Goal: Check status: Check status

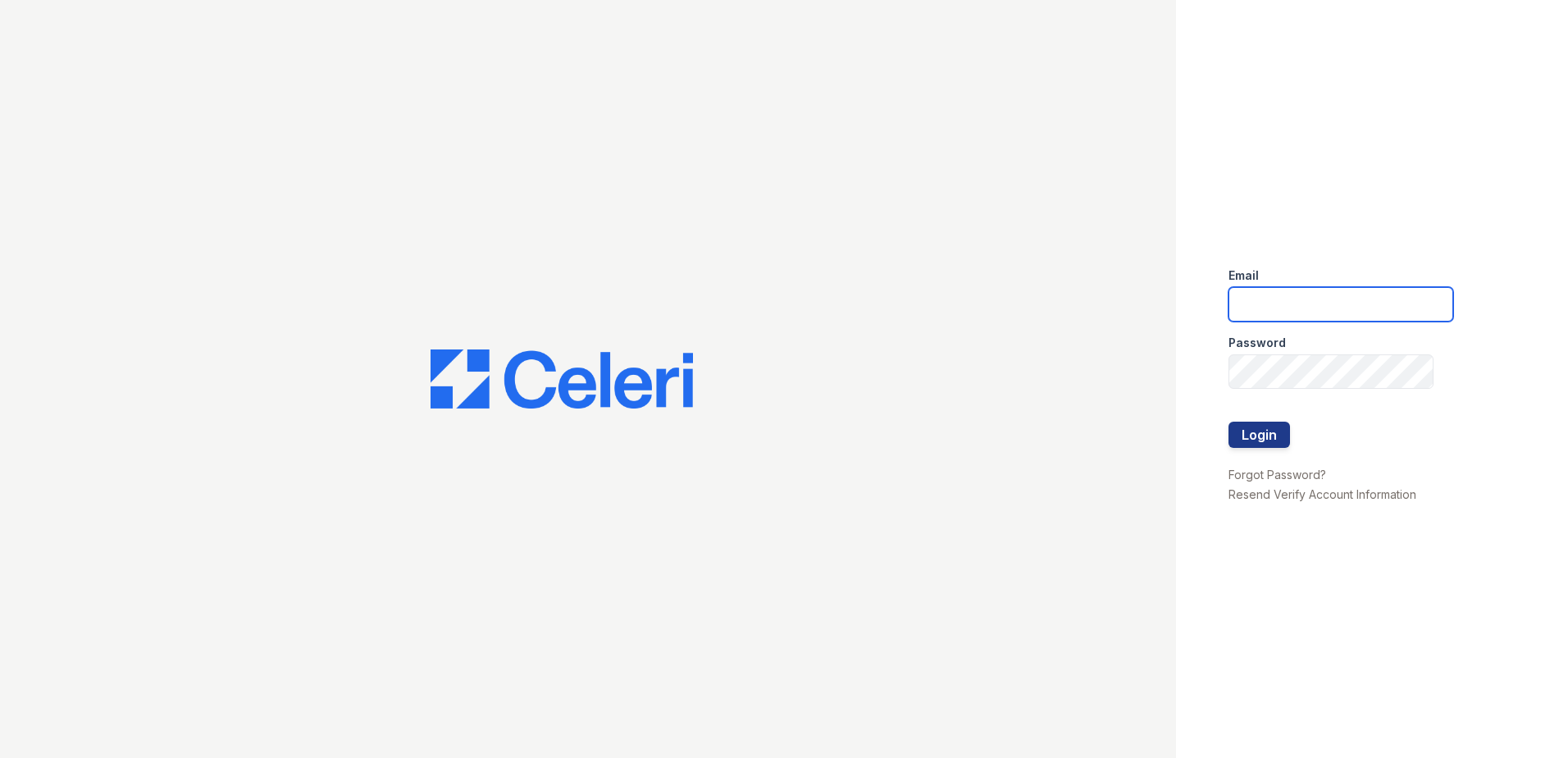
click at [1303, 295] on input "email" at bounding box center [1340, 304] width 225 height 34
type input "[EMAIL_ADDRESS][DOMAIN_NAME]"
click at [1261, 443] on button "Login" at bounding box center [1259, 435] width 62 height 26
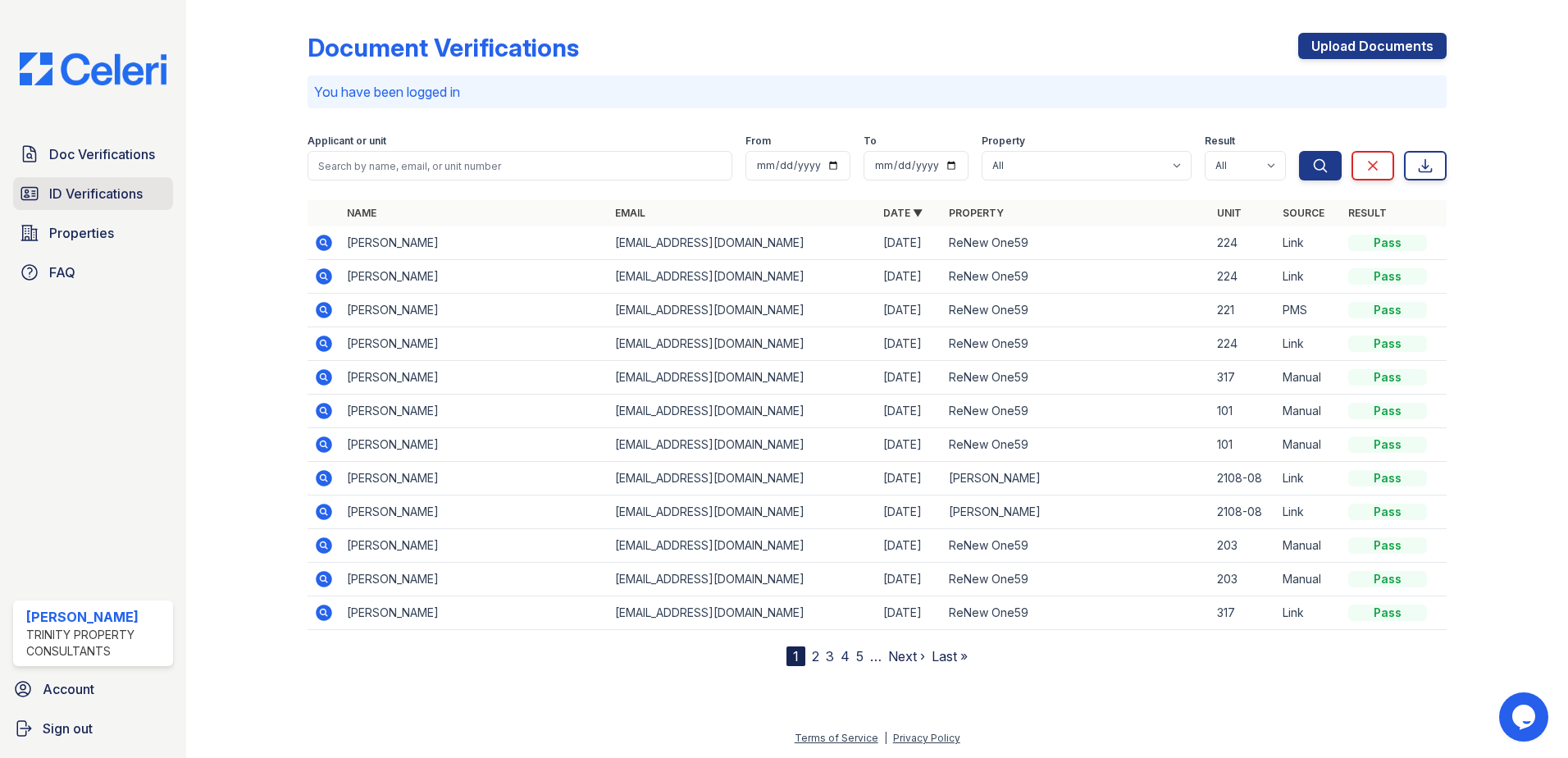
click at [101, 207] on link "ID Verifications" at bounding box center [93, 193] width 160 height 32
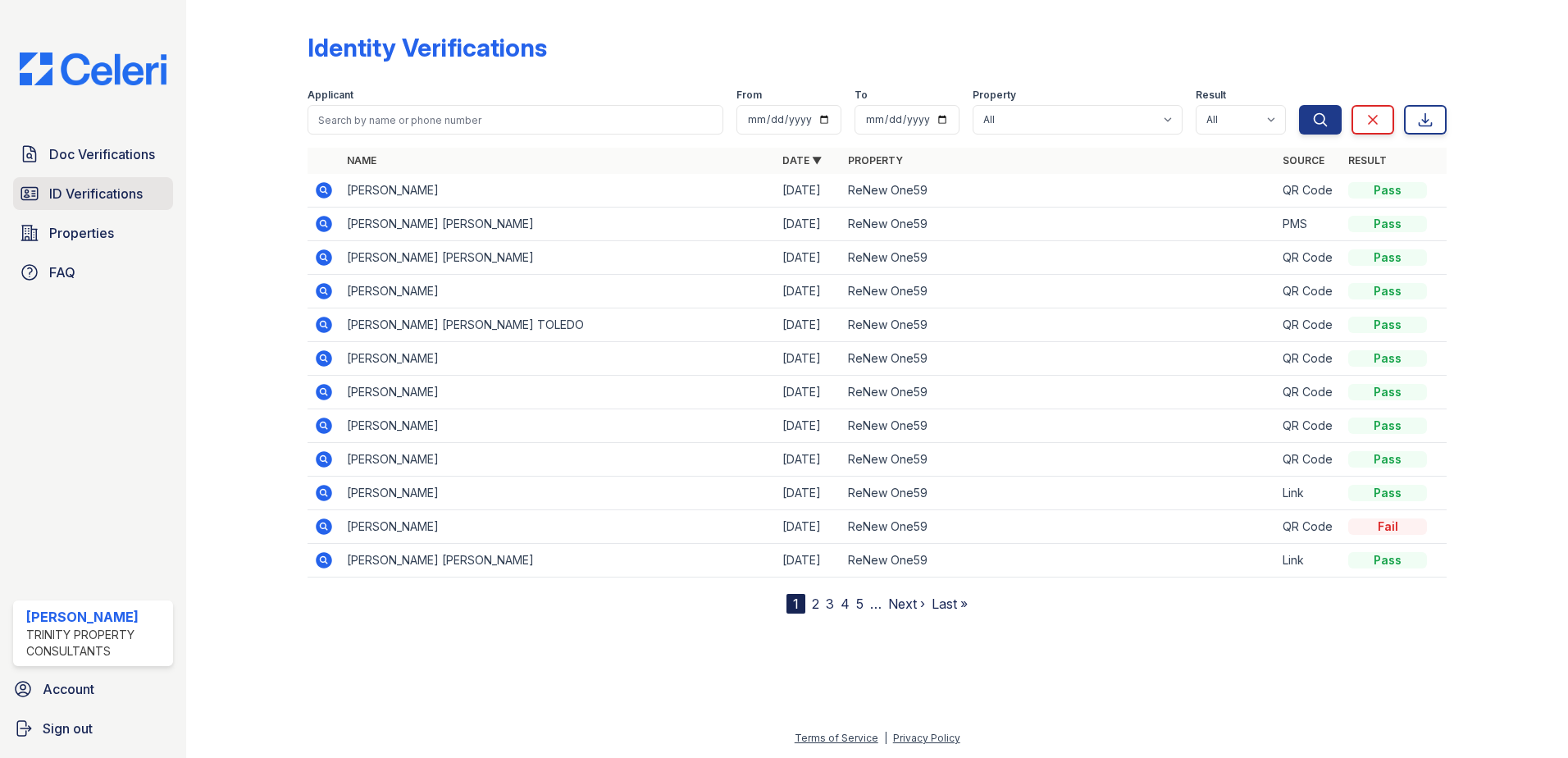
click at [132, 198] on span "ID Verifications" at bounding box center [95, 193] width 93 height 19
click at [105, 193] on span "ID Verifications" at bounding box center [95, 193] width 93 height 19
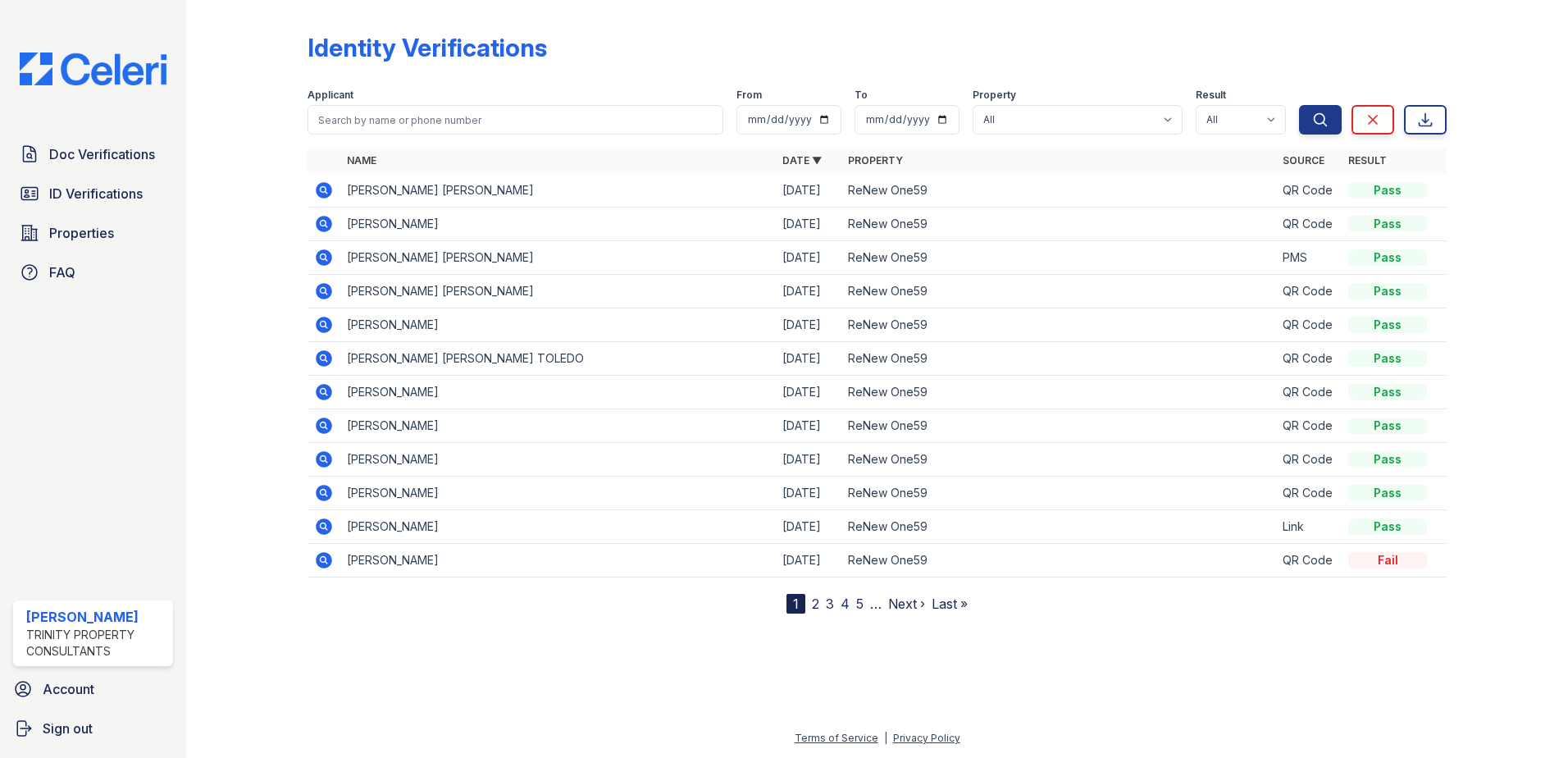
click at [105, 193] on span "ID Verifications" at bounding box center [95, 193] width 93 height 19
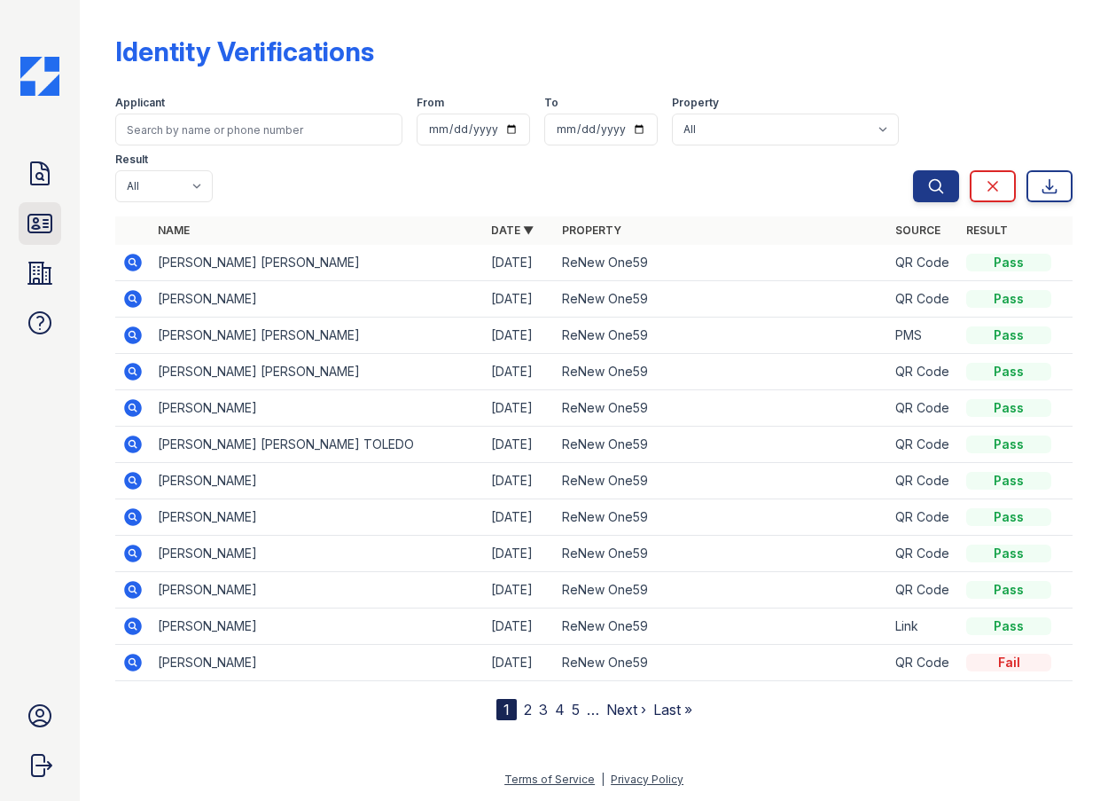
click at [27, 220] on icon at bounding box center [40, 223] width 28 height 28
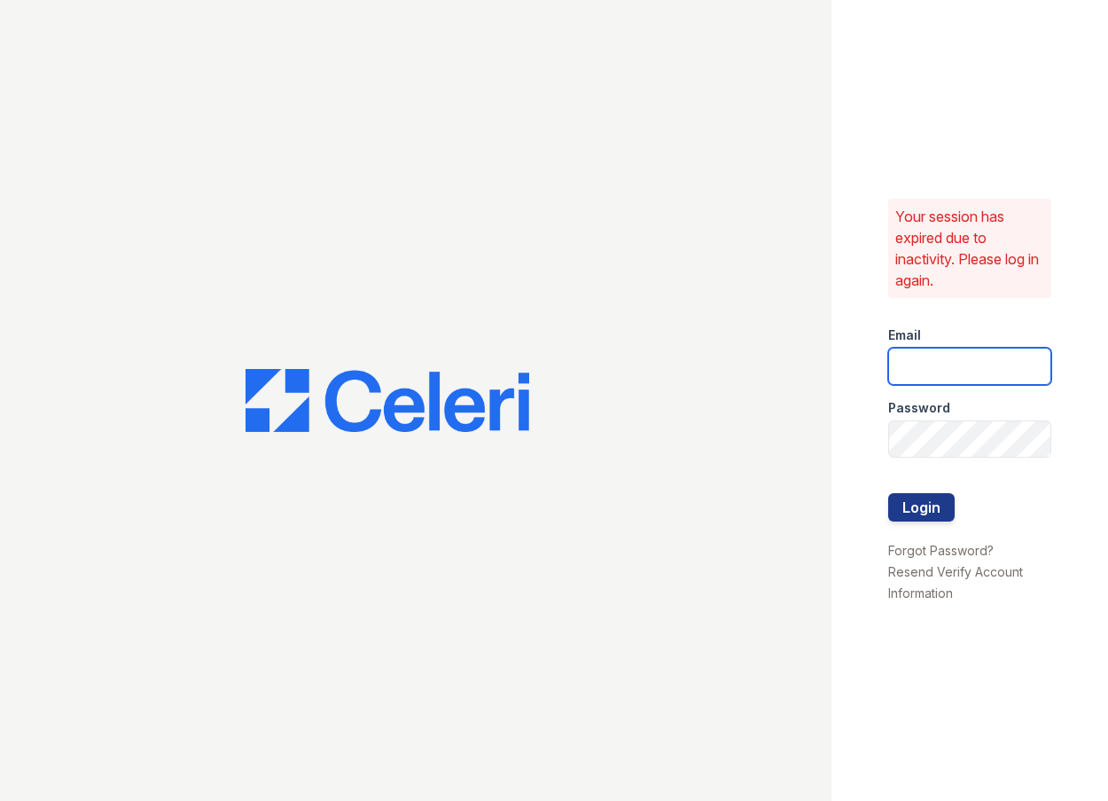
click at [954, 357] on input "email" at bounding box center [970, 366] width 164 height 37
type input "aljohnson@trinity-pm.com"
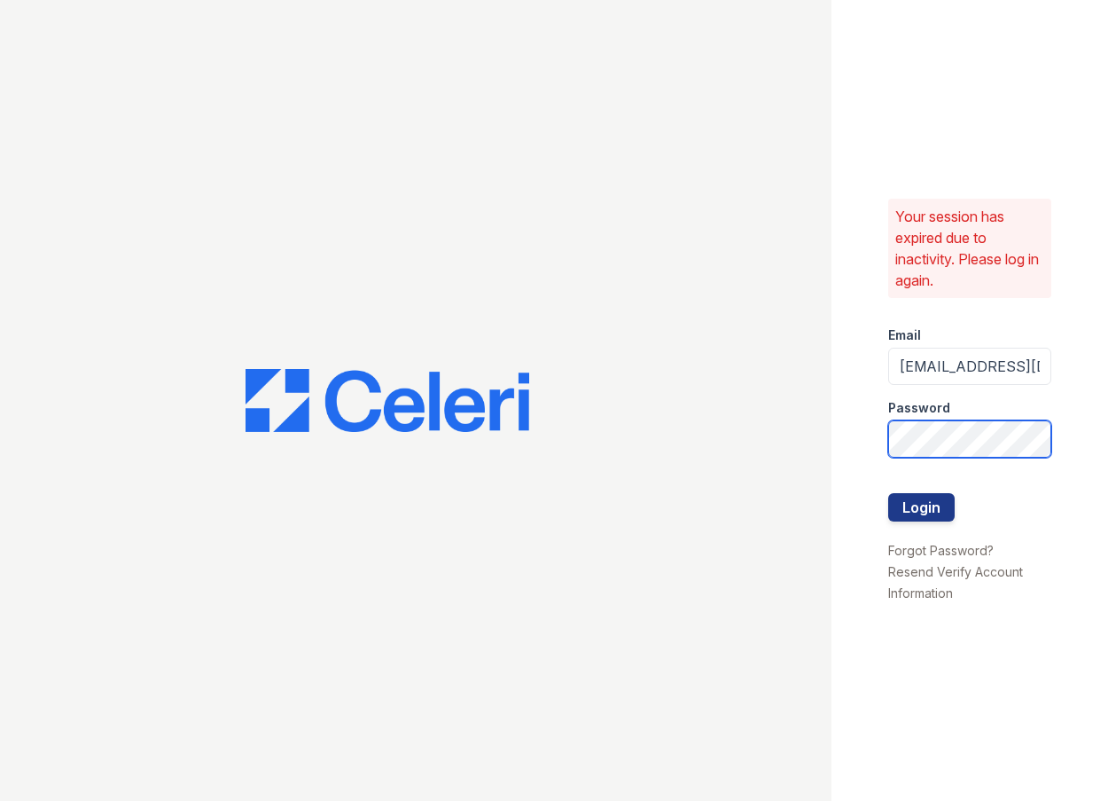
click at [888, 493] on button "Login" at bounding box center [921, 507] width 67 height 28
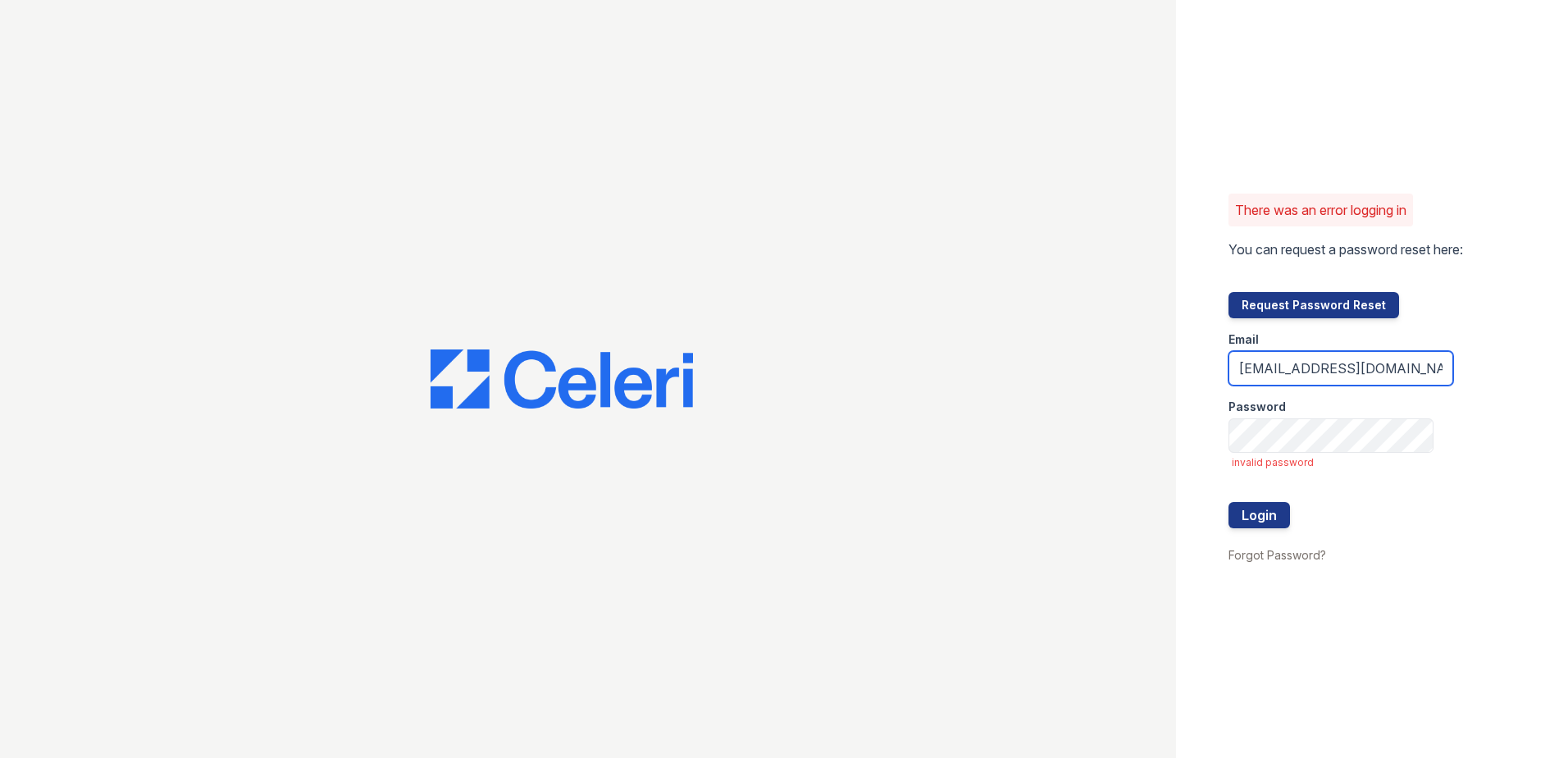
click at [1024, 373] on input "[EMAIL_ADDRESS][DOMAIN_NAME]" at bounding box center [1340, 367] width 225 height 34
type input "[EMAIL_ADDRESS][DOMAIN_NAME]"
click at [1024, 503] on button "Login" at bounding box center [1259, 516] width 62 height 26
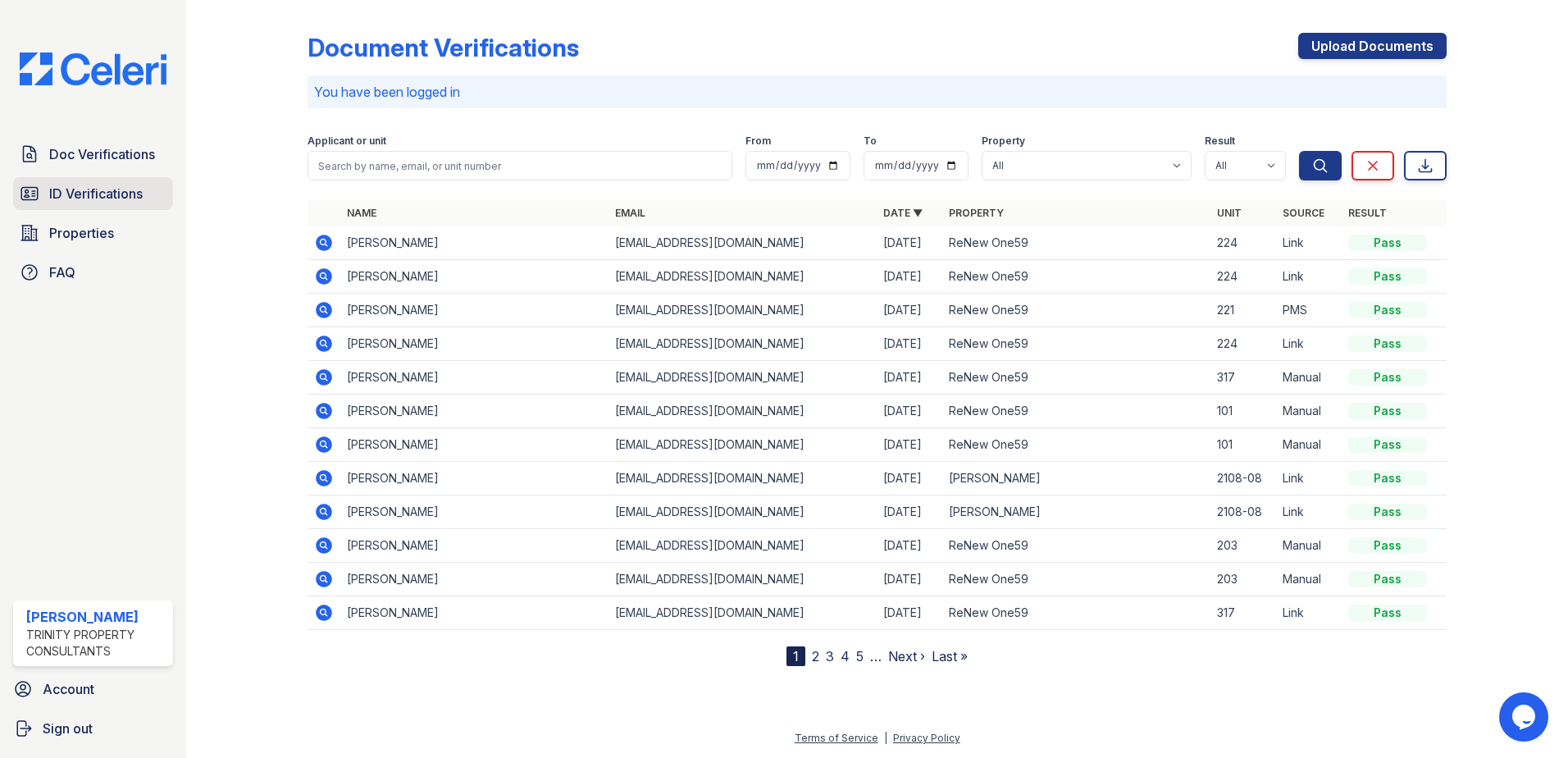
click at [98, 199] on span "ID Verifications" at bounding box center [95, 193] width 93 height 19
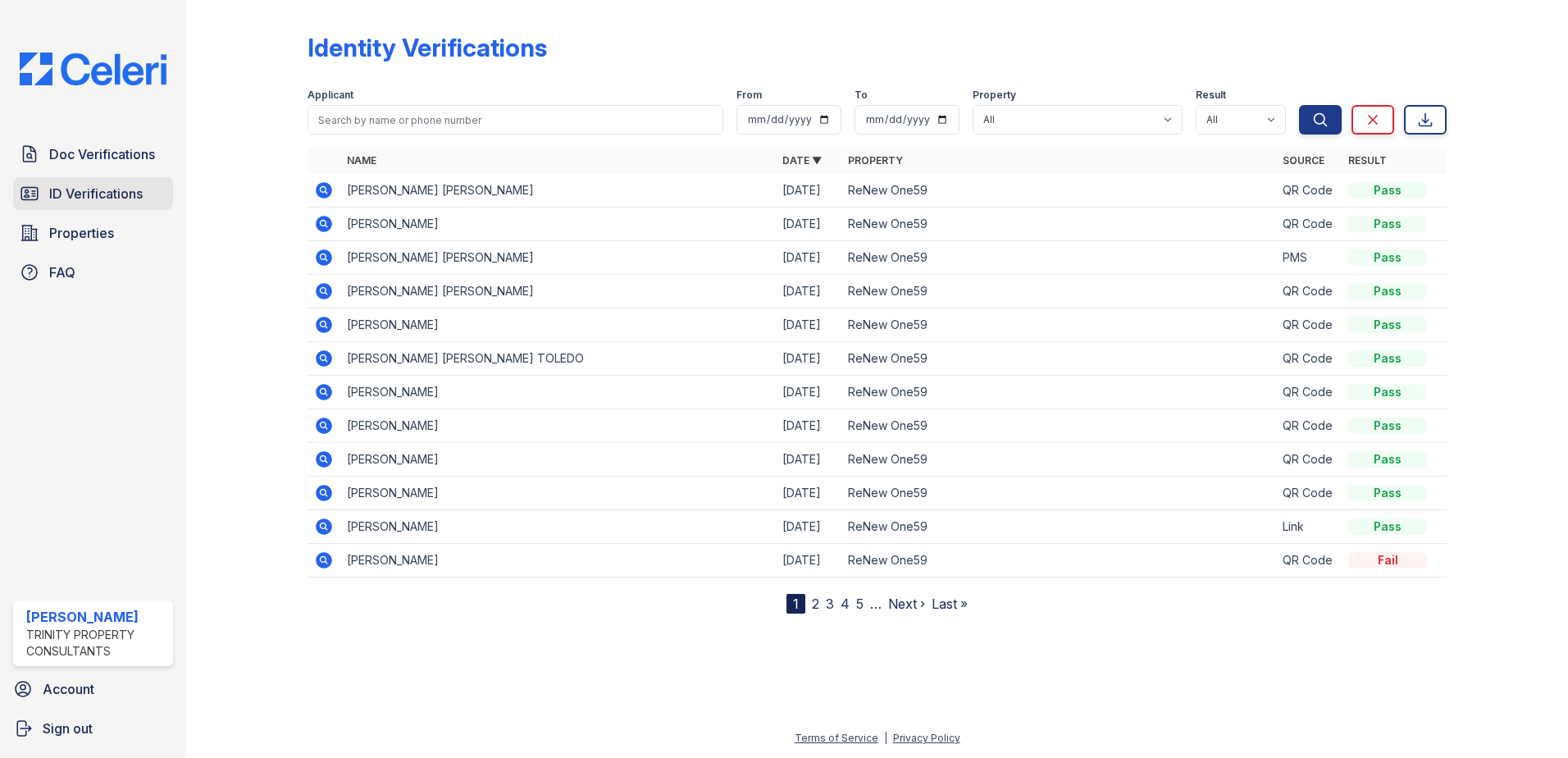
click at [134, 197] on span "ID Verifications" at bounding box center [95, 193] width 93 height 19
click at [93, 186] on span "ID Verifications" at bounding box center [95, 193] width 93 height 19
click at [119, 183] on link "ID Verifications" at bounding box center [93, 193] width 160 height 32
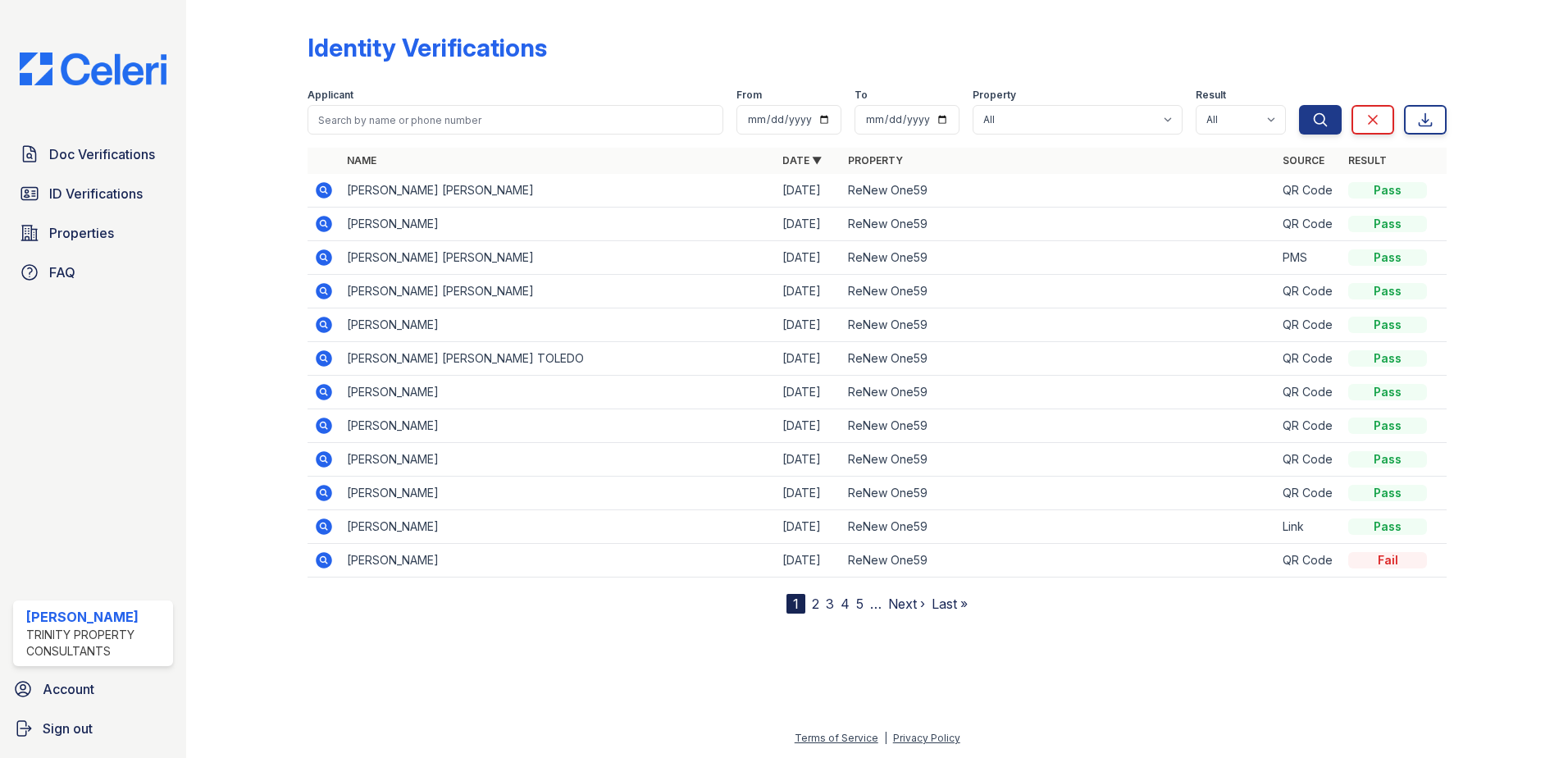
click at [119, 183] on link "ID Verifications" at bounding box center [93, 193] width 160 height 32
click at [102, 193] on span "ID Verifications" at bounding box center [95, 193] width 93 height 19
click at [104, 188] on span "ID Verifications" at bounding box center [95, 193] width 93 height 19
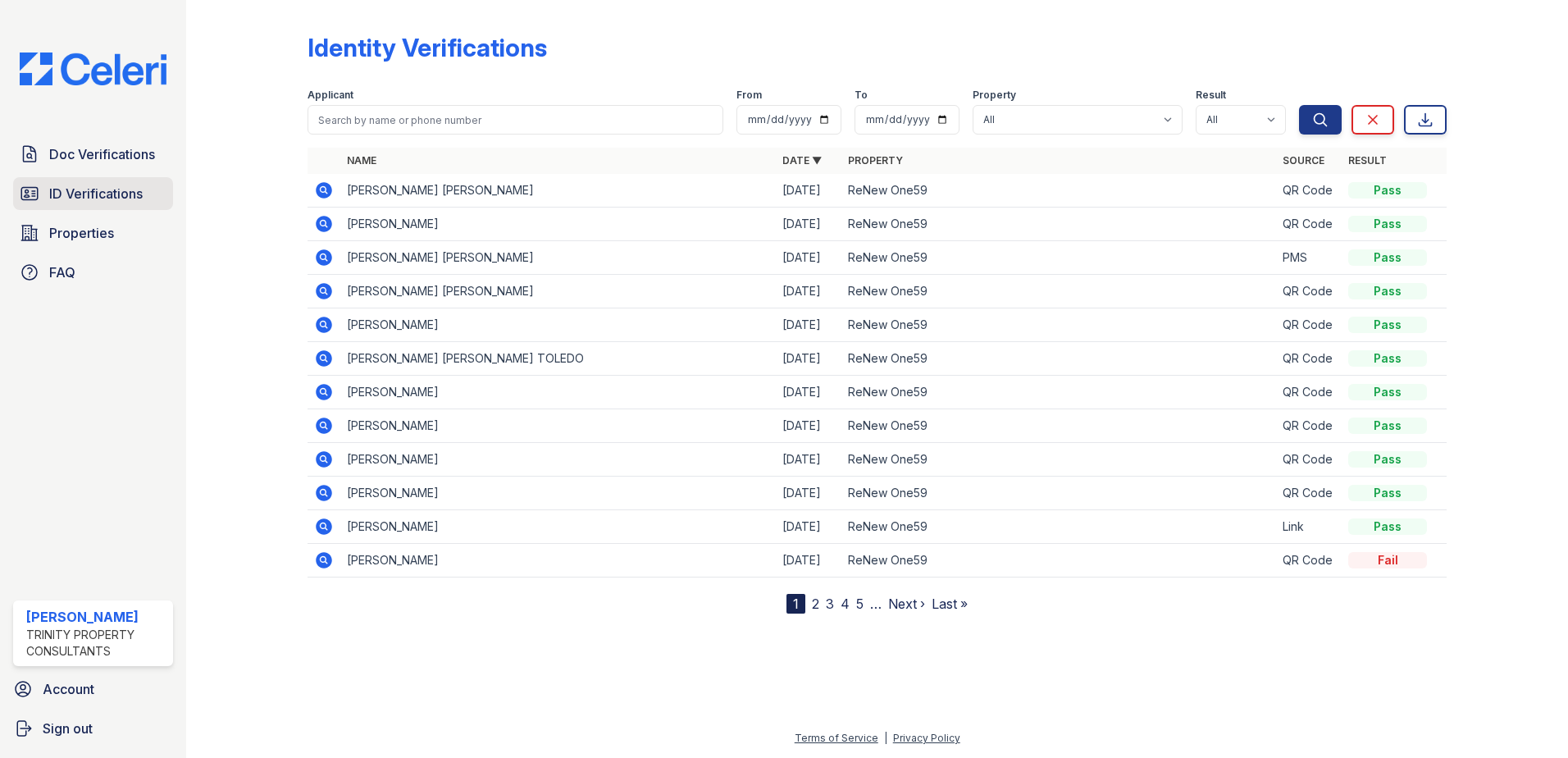
click at [98, 202] on span "ID Verifications" at bounding box center [95, 193] width 93 height 19
click at [100, 196] on span "ID Verifications" at bounding box center [95, 193] width 93 height 19
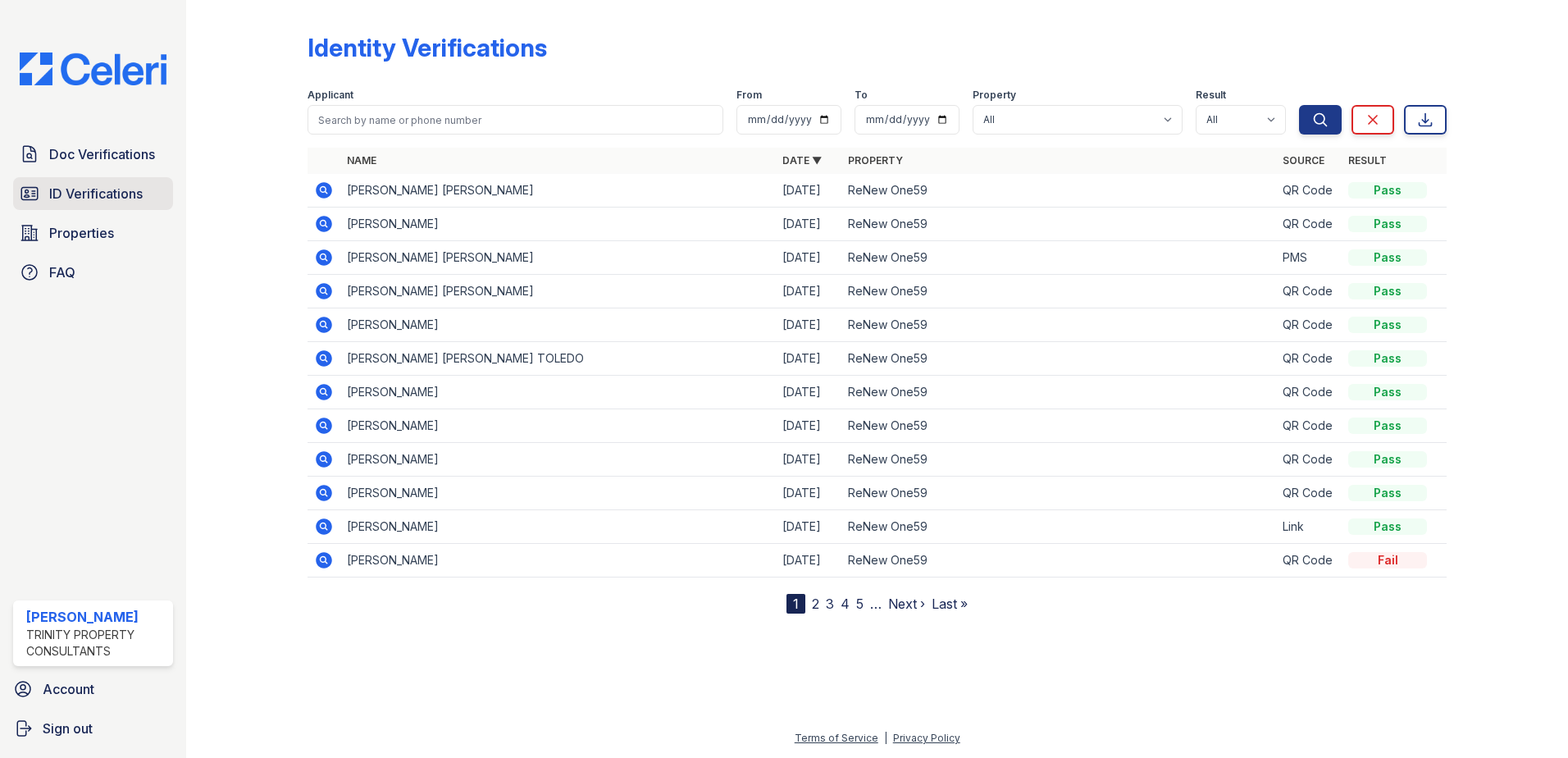
click at [98, 204] on span "ID Verifications" at bounding box center [95, 193] width 93 height 19
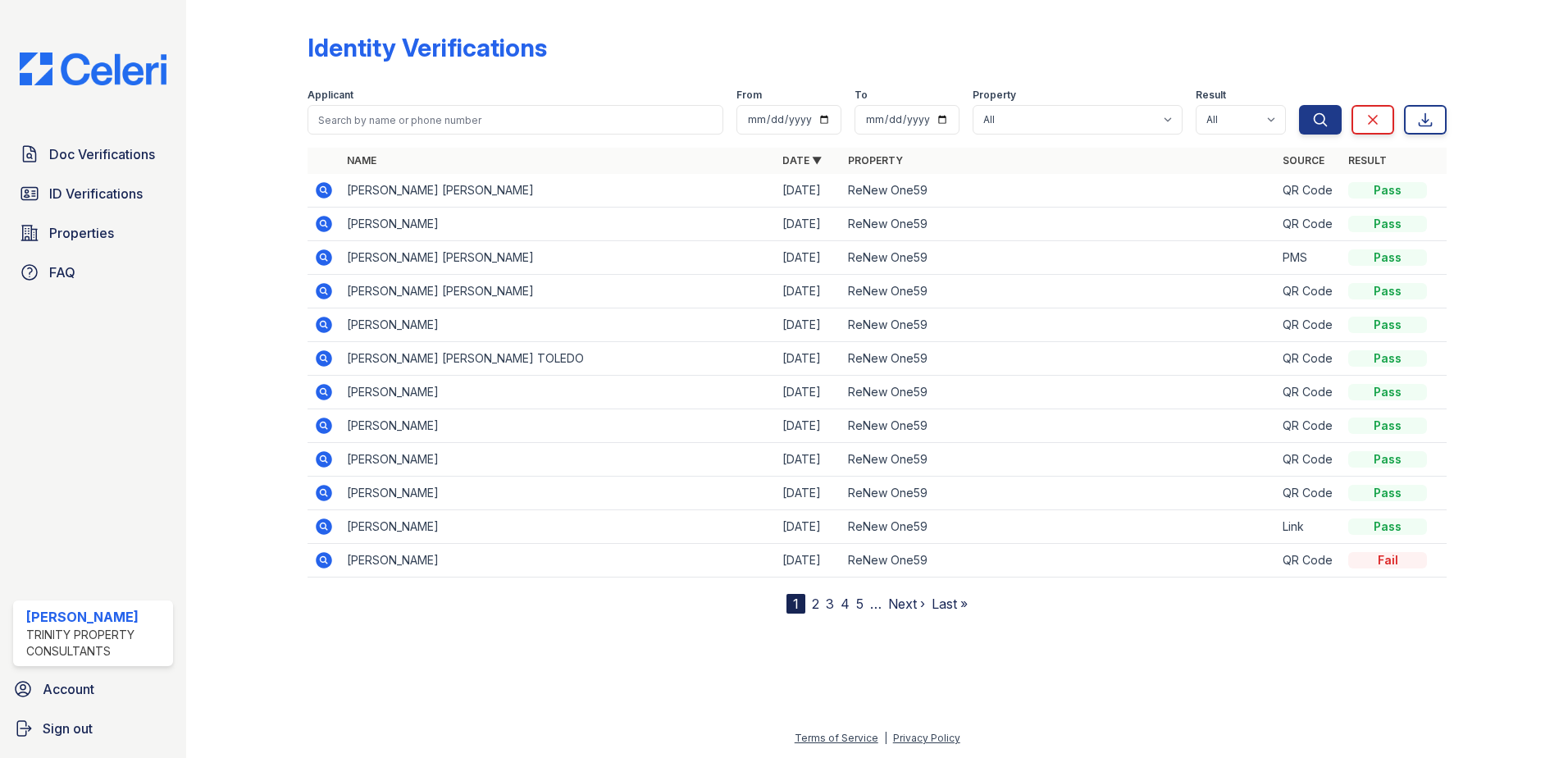
click at [98, 204] on span "ID Verifications" at bounding box center [95, 193] width 93 height 19
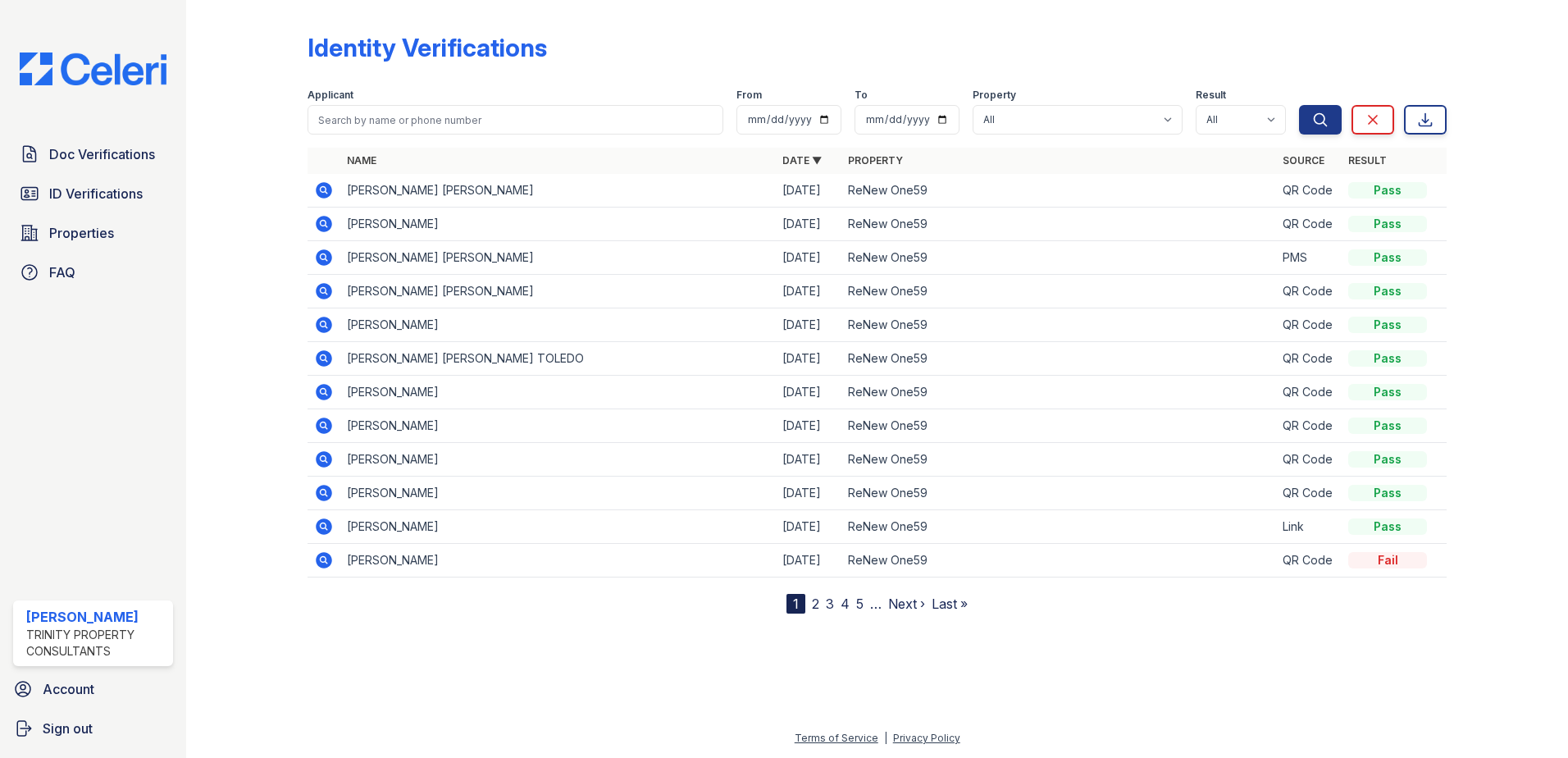
click at [98, 204] on span "ID Verifications" at bounding box center [95, 193] width 93 height 19
click at [114, 203] on span "ID Verifications" at bounding box center [95, 193] width 93 height 19
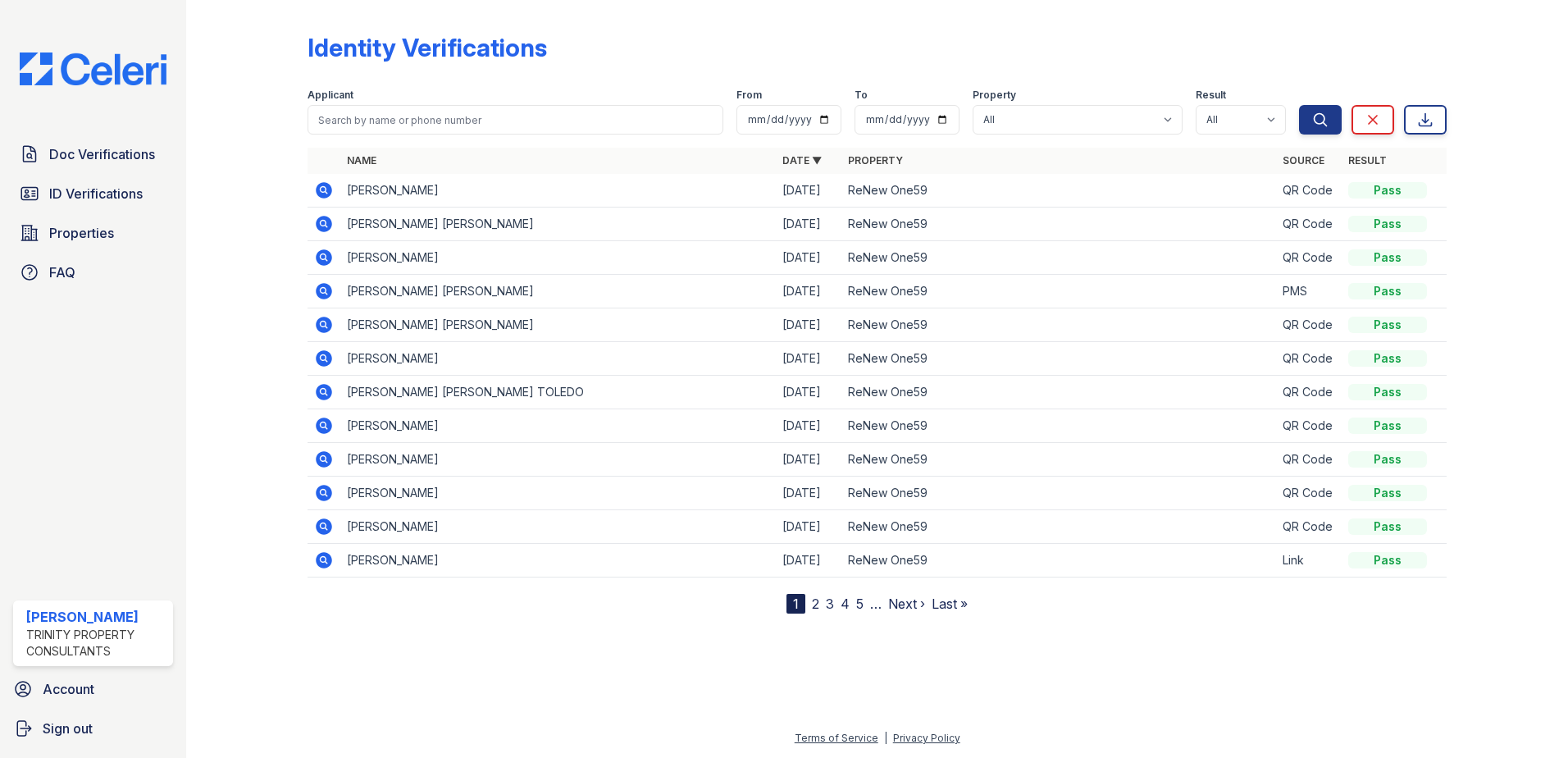
click at [326, 186] on icon at bounding box center [324, 191] width 17 height 17
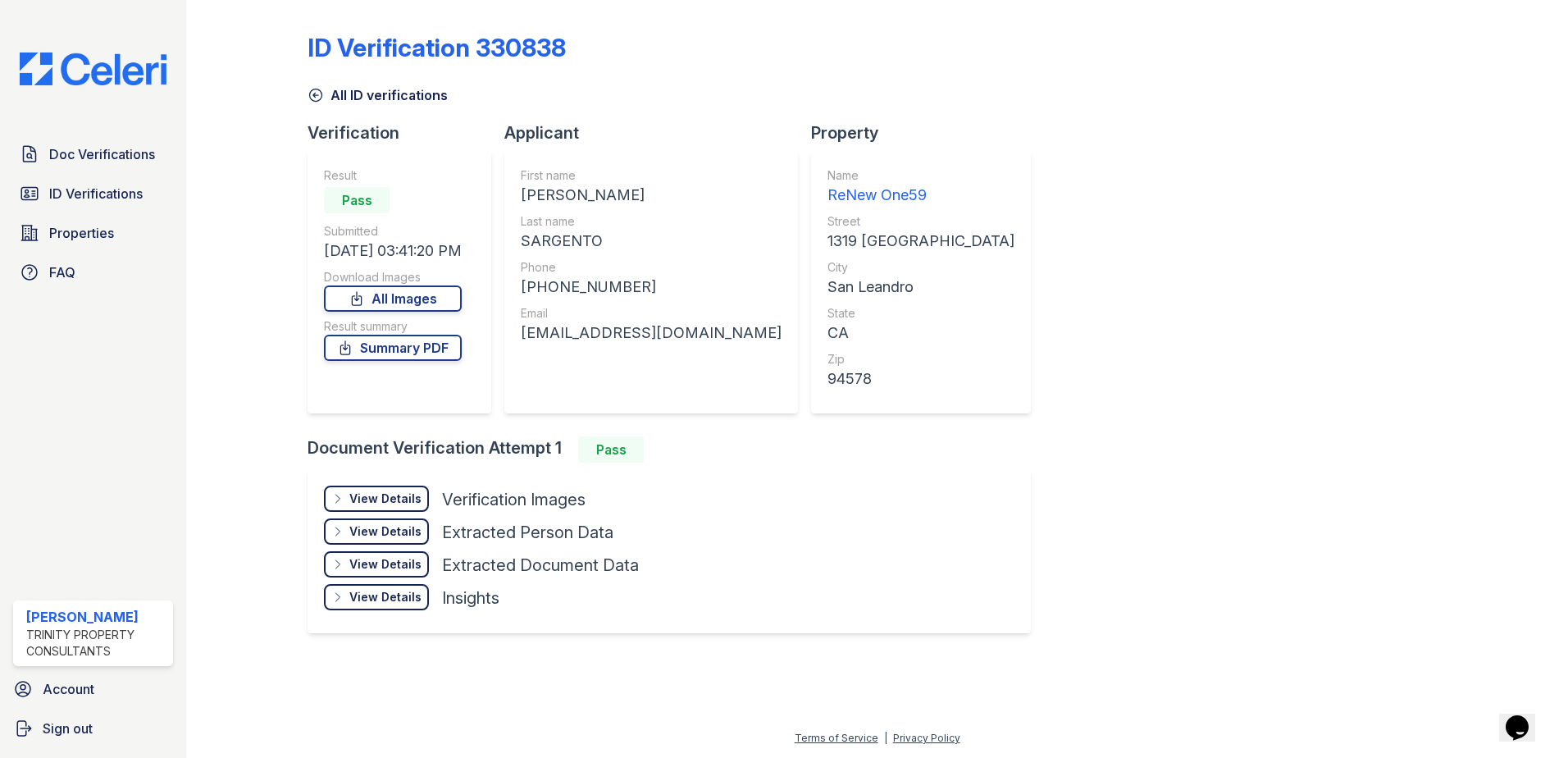
click at [392, 498] on div "View Details" at bounding box center [386, 499] width 72 height 17
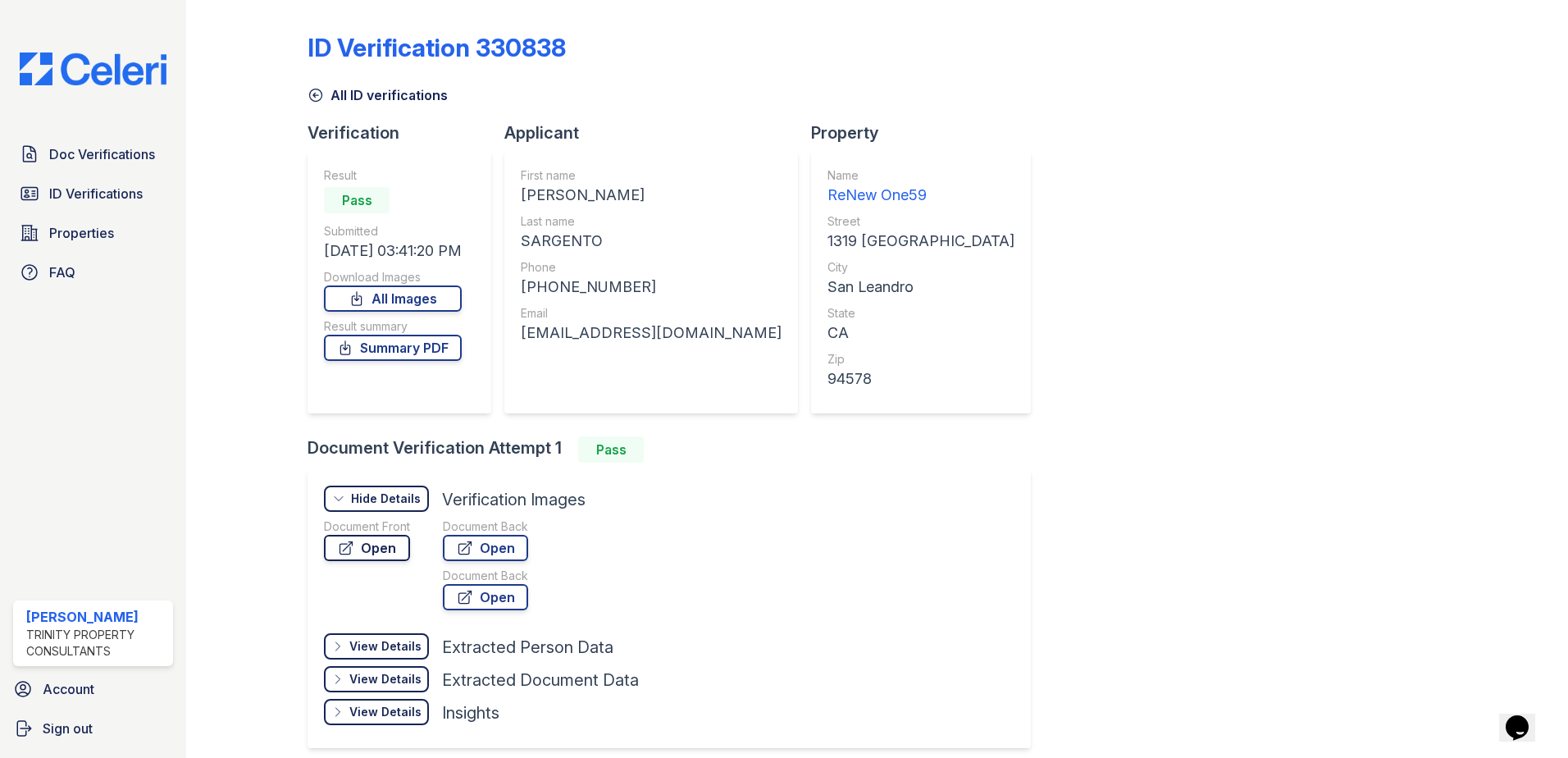
click at [383, 547] on link "Open" at bounding box center [366, 548] width 86 height 26
